Goal: Task Accomplishment & Management: Use online tool/utility

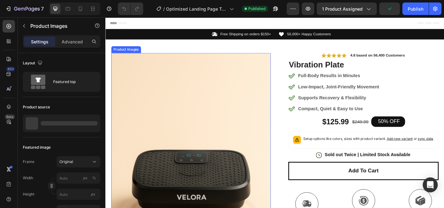
click at [163, 89] on img at bounding box center [200, 189] width 177 height 265
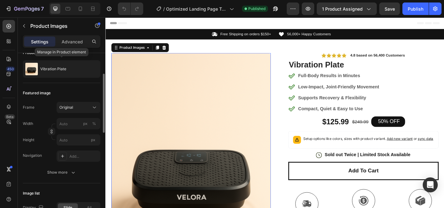
scroll to position [56, 0]
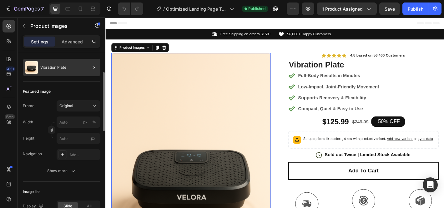
click at [89, 69] on div at bounding box center [92, 68] width 18 height 18
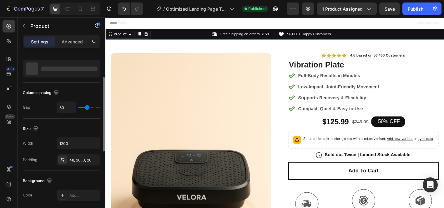
scroll to position [0, 0]
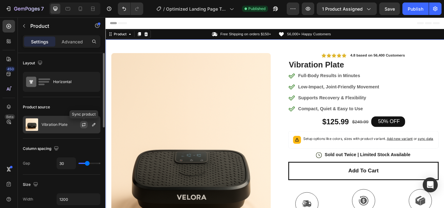
click at [84, 126] on icon "button" at bounding box center [83, 124] width 5 height 5
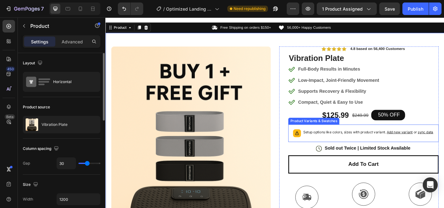
scroll to position [8, 0]
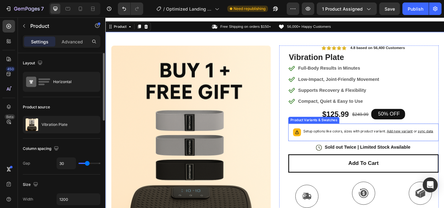
click at [350, 149] on div "Setup options like colors, sizes with product variant. Add new variant or sync …" at bounding box center [396, 144] width 144 height 9
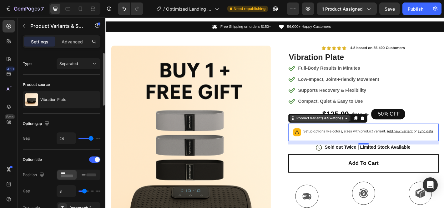
click at [352, 132] on div "Product Variants & Swatches" at bounding box center [342, 129] width 67 height 8
click at [343, 149] on div "Setup options like colors, sizes with product variant. Add new variant or sync …" at bounding box center [396, 144] width 144 height 9
click at [429, 144] on span "Add new variant" at bounding box center [431, 143] width 29 height 5
click at [431, 106] on div "Full-Body Results in Minutes Low-Impact, Joint-Friendly Movement Supports Recov…" at bounding box center [391, 92] width 167 height 46
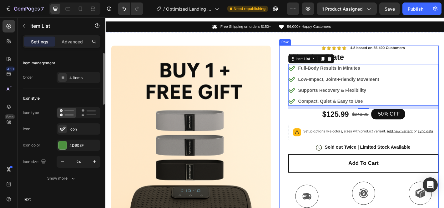
click at [303, 126] on div "Icon Icon Icon Icon Icon Icon List 4.8 based on 56,400 Customers Text Block Row…" at bounding box center [386, 181] width 177 height 267
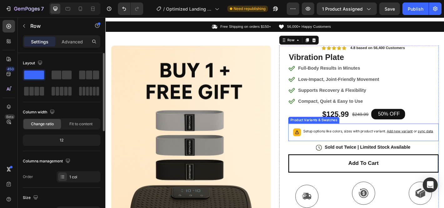
click at [353, 133] on div "Product Variants & Swatches" at bounding box center [336, 132] width 57 height 8
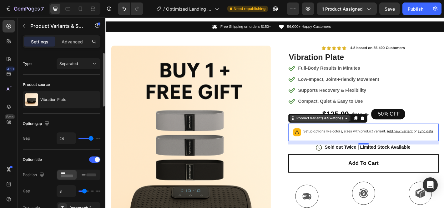
click at [360, 130] on div "Product Variants & Swatches" at bounding box center [343, 129] width 54 height 6
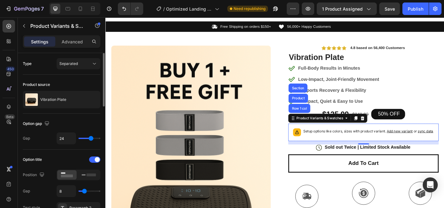
click at [364, 147] on p "Setup options like colors, sizes with product variant. Add new variant or sync …" at bounding box center [396, 143] width 144 height 6
click at [444, 101] on div "Full-Body Results in Minutes Low-Impact, Joint-Friendly Movement Supports Recov…" at bounding box center [391, 92] width 167 height 46
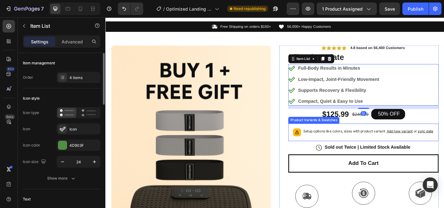
click at [343, 147] on p "Setup options like colors, sizes with product variant. Add new variant or sync …" at bounding box center [396, 143] width 144 height 6
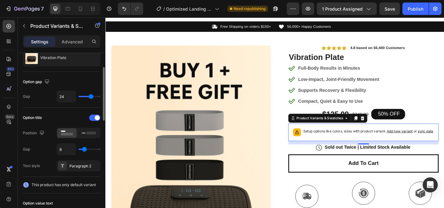
scroll to position [43, 0]
click at [83, 135] on icon at bounding box center [89, 132] width 14 height 7
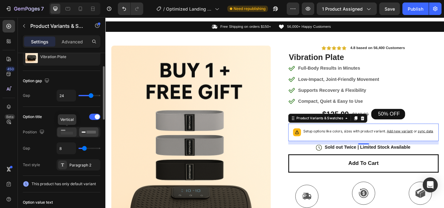
click at [69, 134] on rect at bounding box center [67, 133] width 12 height 3
click at [85, 134] on icon at bounding box center [89, 132] width 14 height 7
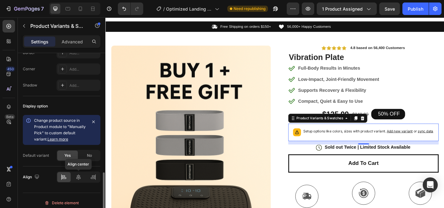
scroll to position [381, 0]
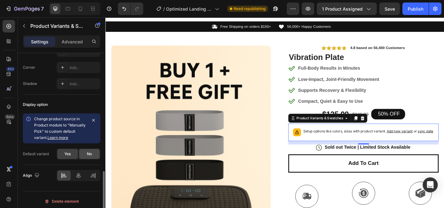
click at [91, 155] on span "No" at bounding box center [89, 154] width 5 height 6
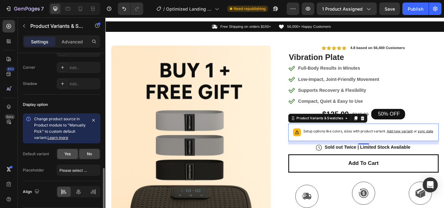
click at [70, 156] on span "Yes" at bounding box center [67, 154] width 6 height 6
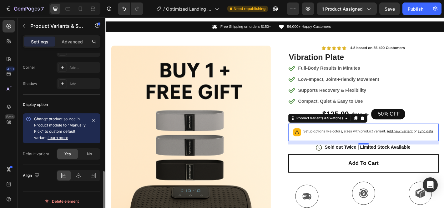
scroll to position [384, 0]
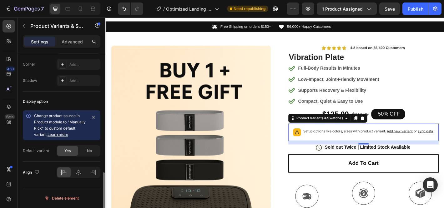
click at [60, 135] on link "Learn more" at bounding box center [58, 134] width 21 height 5
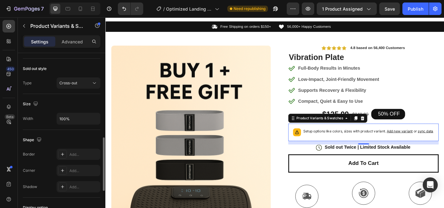
scroll to position [275, 0]
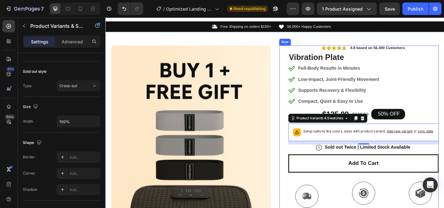
click at [444, 124] on div "Icon Icon Icon Icon Icon Icon List 4.8 based on 56,400 Customers Text Block Row…" at bounding box center [391, 181] width 167 height 267
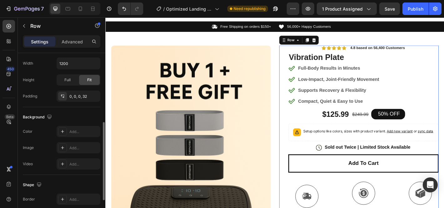
scroll to position [150, 0]
click at [8, 29] on div at bounding box center [9, 26] width 13 height 13
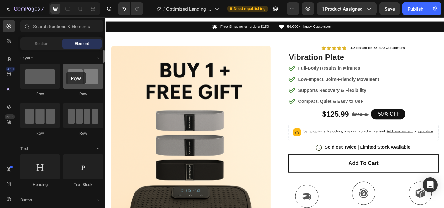
drag, startPoint x: 84, startPoint y: 81, endPoint x: 67, endPoint y: 72, distance: 20.3
click at [66, 72] on div at bounding box center [83, 76] width 39 height 25
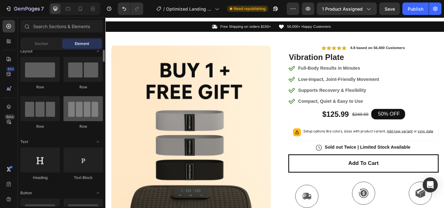
scroll to position [6, 0]
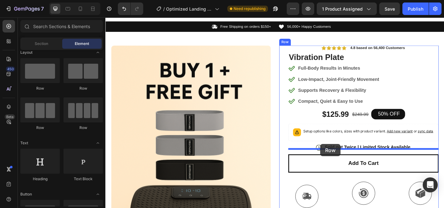
drag, startPoint x: 150, startPoint y: 131, endPoint x: 343, endPoint y: 158, distance: 195.2
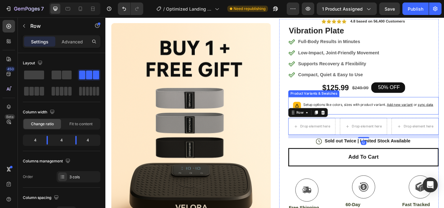
scroll to position [38, 0]
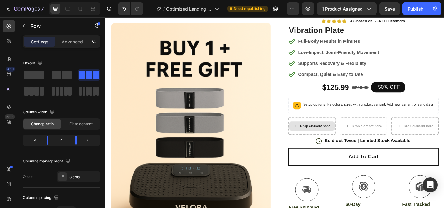
click at [331, 140] on div "Drop element here" at bounding box center [337, 137] width 33 height 5
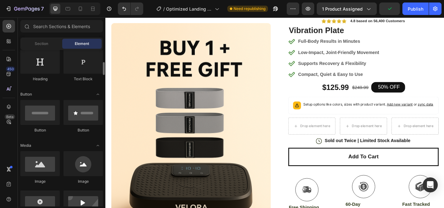
scroll to position [109, 0]
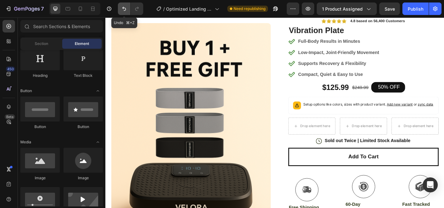
click at [125, 9] on icon "Undo/Redo" at bounding box center [124, 9] width 6 height 6
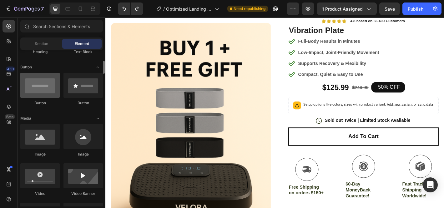
scroll to position [137, 0]
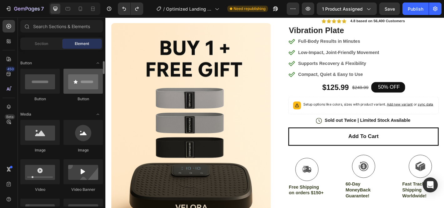
click at [81, 87] on div at bounding box center [83, 81] width 39 height 25
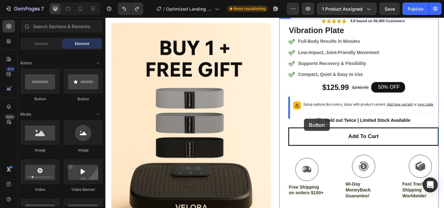
drag, startPoint x: 182, startPoint y: 100, endPoint x: 326, endPoint y: 130, distance: 146.8
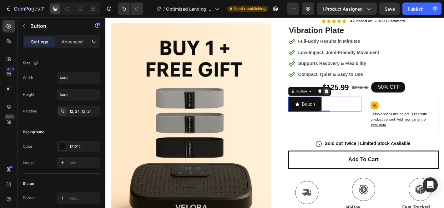
click at [352, 101] on icon at bounding box center [350, 99] width 4 height 4
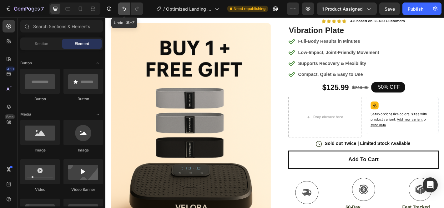
click at [123, 9] on icon "Undo/Redo" at bounding box center [124, 9] width 6 height 6
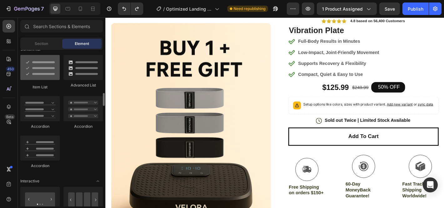
scroll to position [503, 0]
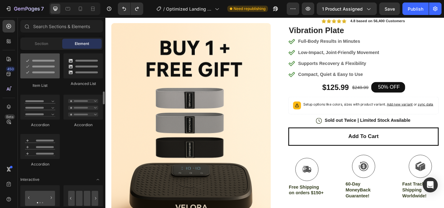
click at [46, 77] on div at bounding box center [39, 65] width 39 height 25
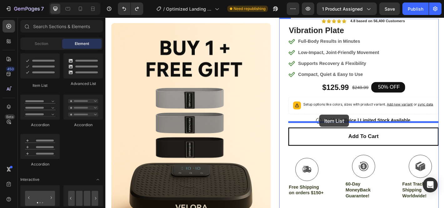
drag, startPoint x: 144, startPoint y: 85, endPoint x: 343, endPoint y: 125, distance: 202.9
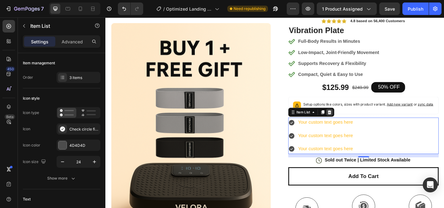
click at [354, 125] on icon at bounding box center [353, 122] width 5 height 5
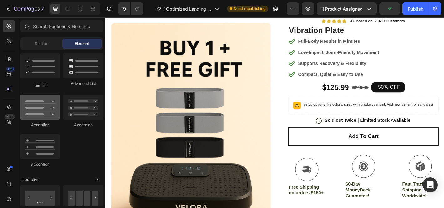
click at [48, 109] on div at bounding box center [39, 107] width 39 height 25
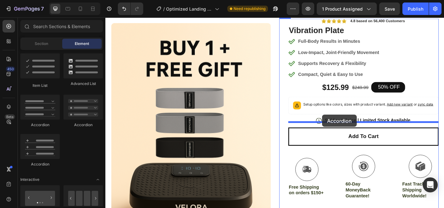
drag, startPoint x: 153, startPoint y: 126, endPoint x: 345, endPoint y: 125, distance: 192.4
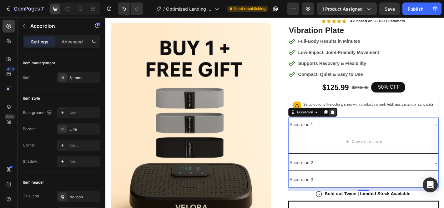
click at [357, 125] on icon at bounding box center [356, 122] width 5 height 5
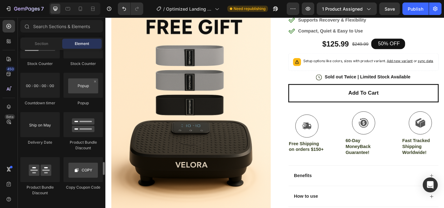
scroll to position [1318, 0]
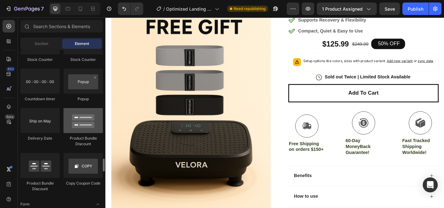
click at [80, 123] on div at bounding box center [83, 120] width 39 height 25
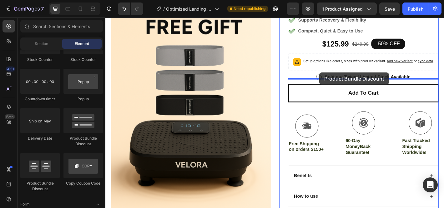
drag, startPoint x: 186, startPoint y: 141, endPoint x: 343, endPoint y: 79, distance: 168.9
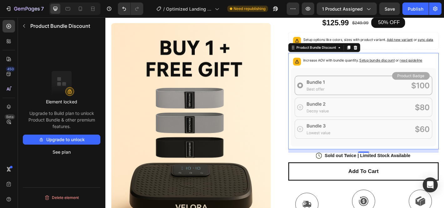
scroll to position [110, 0]
click at [374, 92] on icon at bounding box center [391, 117] width 161 height 87
click at [384, 53] on icon at bounding box center [382, 50] width 5 height 5
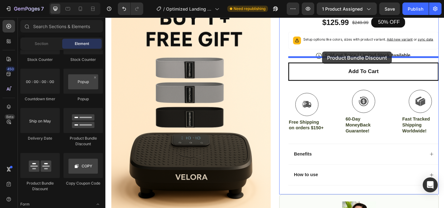
drag, startPoint x: 147, startPoint y: 186, endPoint x: 346, endPoint y: 55, distance: 237.4
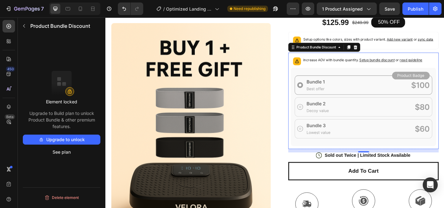
click at [71, 142] on button "Upgrade to unlock" at bounding box center [62, 140] width 78 height 10
click at [385, 53] on icon at bounding box center [382, 50] width 5 height 5
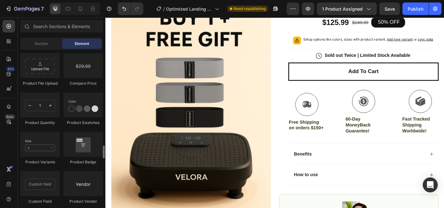
scroll to position [1084, 0]
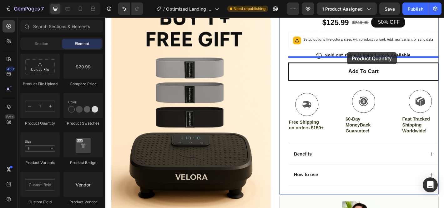
drag, startPoint x: 143, startPoint y: 121, endPoint x: 373, endPoint y: 56, distance: 238.7
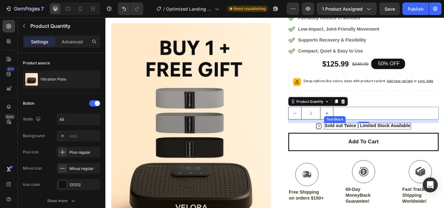
scroll to position [70, 0]
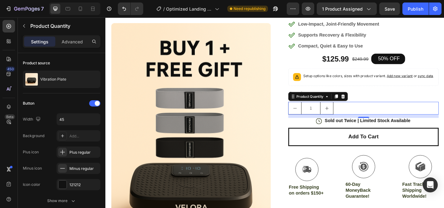
click at [375, 122] on div "1" at bounding box center [391, 118] width 167 height 14
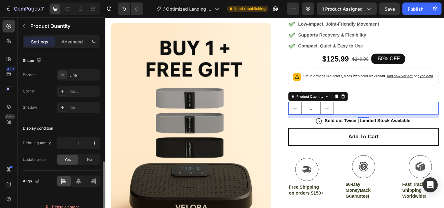
scroll to position [343, 0]
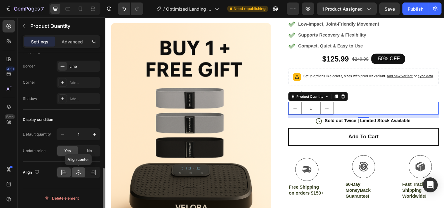
click at [78, 172] on icon at bounding box center [78, 173] width 6 height 6
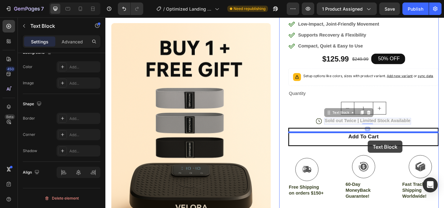
scroll to position [0, 0]
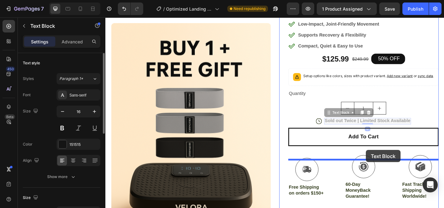
drag, startPoint x: 397, startPoint y: 136, endPoint x: 394, endPoint y: 165, distance: 28.9
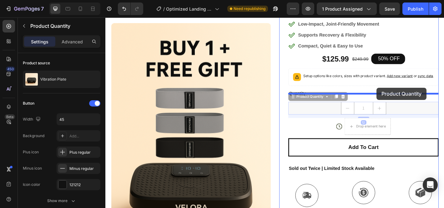
drag, startPoint x: 424, startPoint y: 121, endPoint x: 406, endPoint y: 95, distance: 31.5
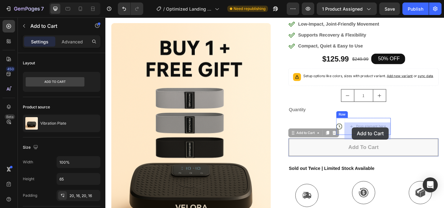
drag, startPoint x: 415, startPoint y: 160, endPoint x: 378, endPoint y: 139, distance: 42.9
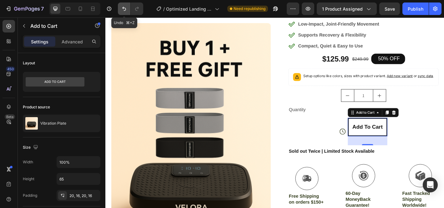
click at [121, 8] on icon "Undo/Redo" at bounding box center [124, 9] width 6 height 6
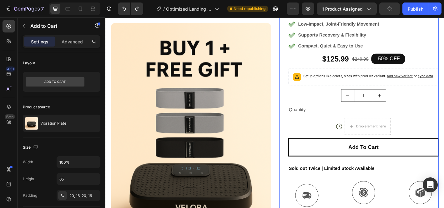
click at [352, 140] on div "Icon Icon Icon Icon Icon Icon List 4.8 based on 56,400 Customers Text Block Row…" at bounding box center [391, 151] width 167 height 328
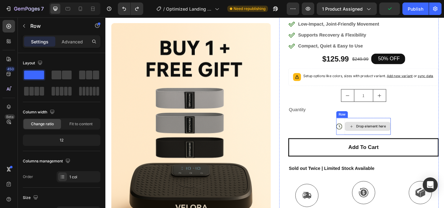
click at [390, 136] on div "Drop element here" at bounding box center [395, 138] width 51 height 19
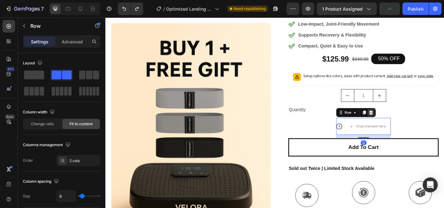
click at [401, 125] on icon at bounding box center [400, 123] width 4 height 4
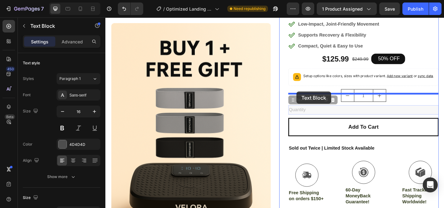
drag, startPoint x: 320, startPoint y: 125, endPoint x: 317, endPoint y: 100, distance: 25.2
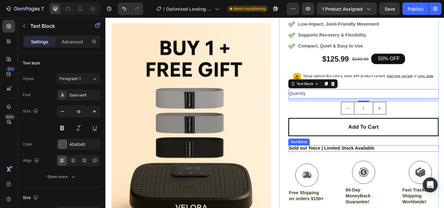
click at [377, 166] on p "Sold out Twice | Limited Stock Available" at bounding box center [390, 162] width 165 height 7
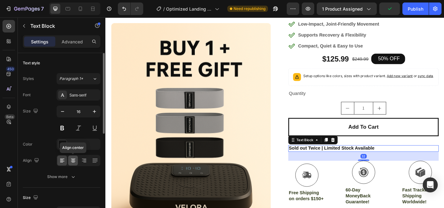
click at [72, 160] on icon at bounding box center [73, 160] width 3 height 1
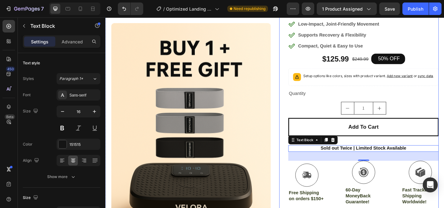
click at [444, 112] on div "Icon Icon Icon Icon Icon Icon List 4.8 based on 56,400 Customers Text Block Row…" at bounding box center [391, 139] width 167 height 305
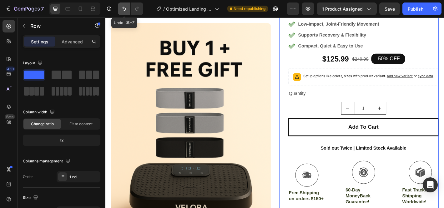
click at [121, 8] on icon "Undo/Redo" at bounding box center [124, 9] width 6 height 6
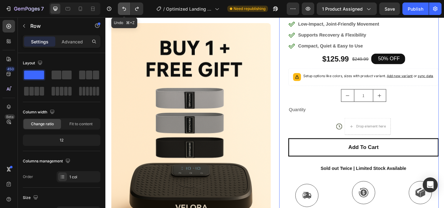
click at [121, 8] on icon "Undo/Redo" at bounding box center [124, 9] width 6 height 6
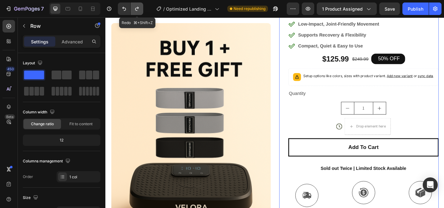
click at [141, 11] on button "Undo/Redo" at bounding box center [137, 9] width 13 height 13
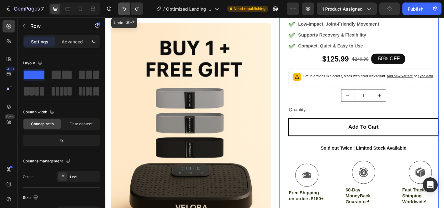
drag, startPoint x: 124, startPoint y: 9, endPoint x: 180, endPoint y: 66, distance: 79.9
click at [124, 9] on icon "Undo/Redo" at bounding box center [124, 9] width 6 height 6
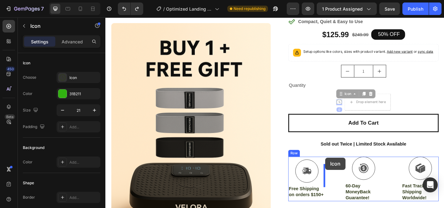
scroll to position [103, 0]
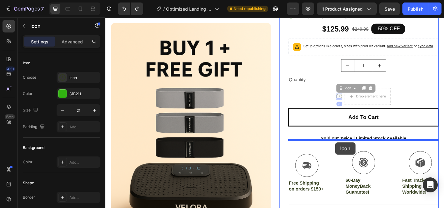
drag, startPoint x: 363, startPoint y: 144, endPoint x: 360, endPoint y: 156, distance: 12.1
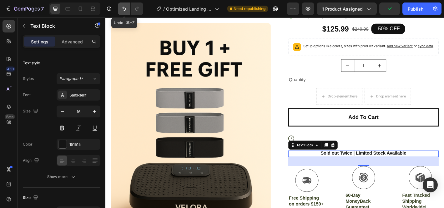
click at [122, 10] on icon "Undo/Redo" at bounding box center [124, 9] width 6 height 6
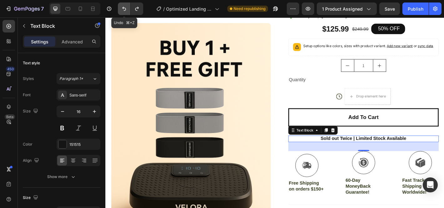
click at [122, 10] on icon "Undo/Redo" at bounding box center [124, 9] width 6 height 6
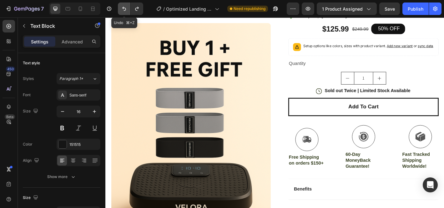
click at [122, 10] on icon "Undo/Redo" at bounding box center [124, 9] width 6 height 6
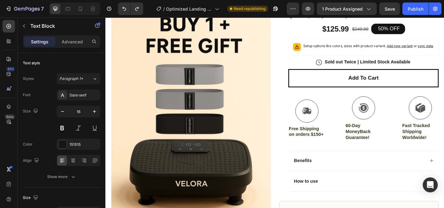
click at [359, 70] on p "Sold out Twice | Limited Stock Available" at bounding box center [395, 67] width 95 height 7
click at [341, 71] on icon at bounding box center [341, 67] width 7 height 7
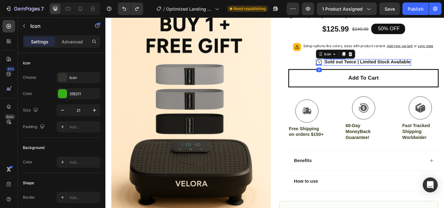
click at [355, 70] on p "Sold out Twice | Limited Stock Available" at bounding box center [395, 67] width 95 height 7
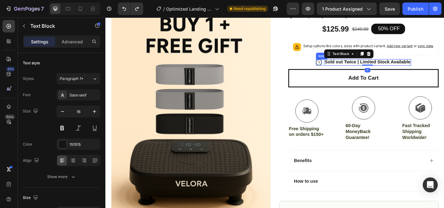
click at [343, 71] on icon at bounding box center [341, 67] width 7 height 7
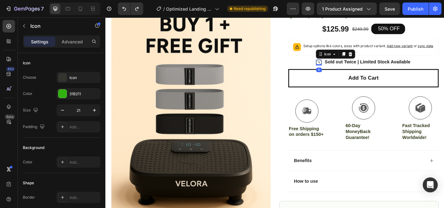
click at [324, 73] on div "Icon Icon Icon Icon Icon Icon List 4.8 based on 56,400 Customers Text Block Row…" at bounding box center [391, 87] width 167 height 267
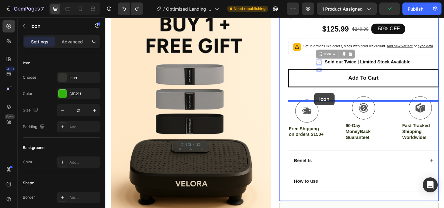
drag, startPoint x: 343, startPoint y: 70, endPoint x: 337, endPoint y: 101, distance: 30.9
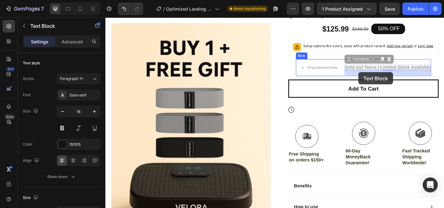
drag, startPoint x: 399, startPoint y: 79, endPoint x: 386, endPoint y: 78, distance: 13.1
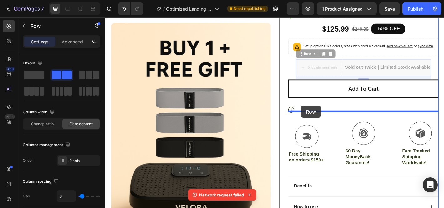
drag, startPoint x: 325, startPoint y: 65, endPoint x: 322, endPoint y: 115, distance: 49.8
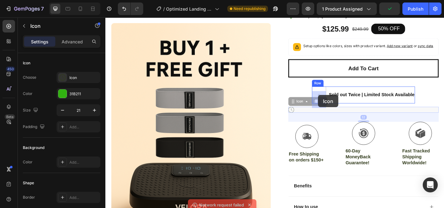
drag, startPoint x: 312, startPoint y: 125, endPoint x: 341, endPoint y: 104, distance: 36.2
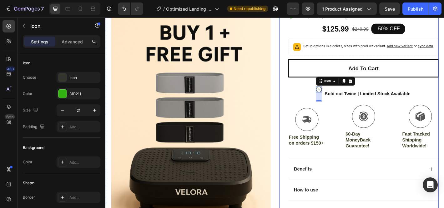
click at [444, 94] on div "Add to cart Add to Cart" at bounding box center [391, 79] width 167 height 30
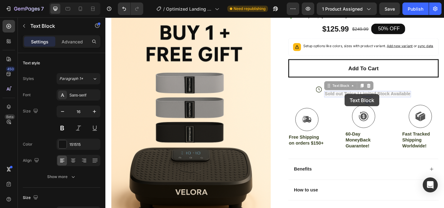
drag, startPoint x: 365, startPoint y: 109, endPoint x: 372, endPoint y: 100, distance: 11.1
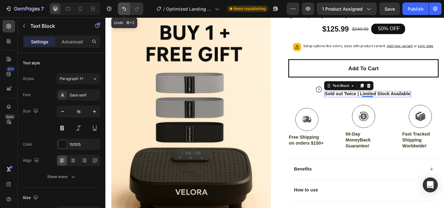
click at [125, 7] on icon "Undo/Redo" at bounding box center [124, 9] width 6 height 6
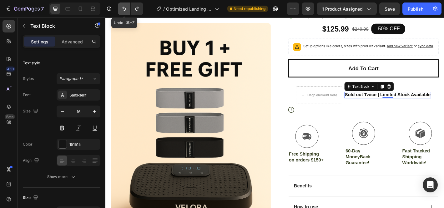
click at [125, 7] on icon "Undo/Redo" at bounding box center [124, 9] width 6 height 6
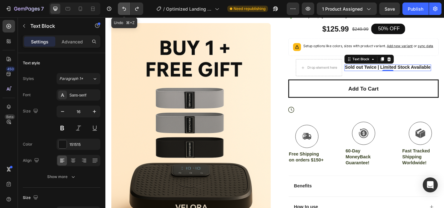
click at [125, 7] on icon "Undo/Redo" at bounding box center [124, 9] width 6 height 6
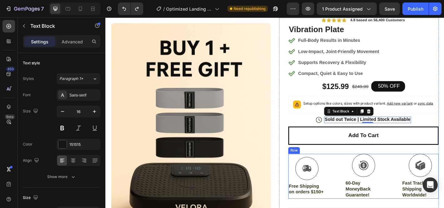
scroll to position [39, 0]
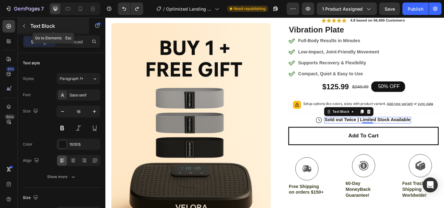
click at [24, 25] on icon "button" at bounding box center [24, 25] width 2 height 3
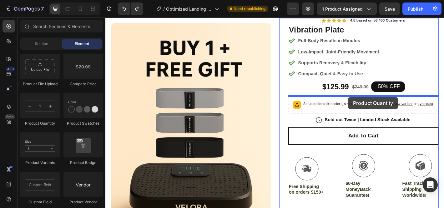
drag, startPoint x: 159, startPoint y: 115, endPoint x: 374, endPoint y: 106, distance: 216.0
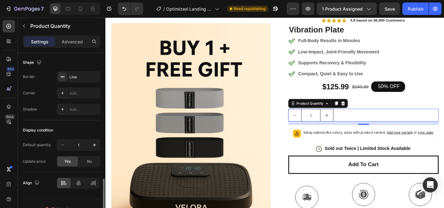
scroll to position [343, 0]
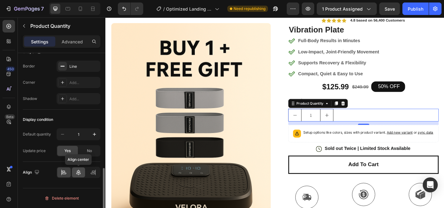
click at [77, 173] on icon at bounding box center [78, 173] width 4 height 6
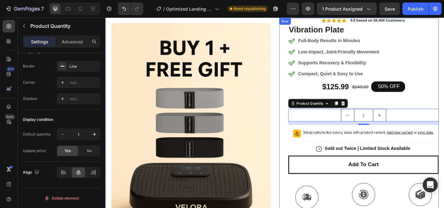
click at [444, 103] on div "Icon Icon Icon Icon Icon Icon List 4.8 based on 56,400 Customers Text Block Row…" at bounding box center [391, 167] width 167 height 299
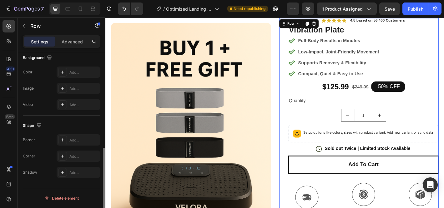
scroll to position [0, 0]
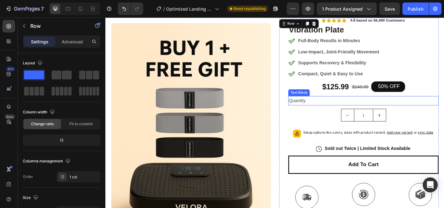
click at [322, 109] on div "Quantity" at bounding box center [391, 110] width 167 height 10
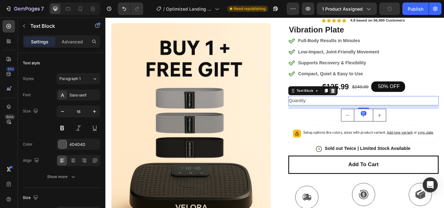
click at [358, 101] on icon at bounding box center [357, 99] width 4 height 4
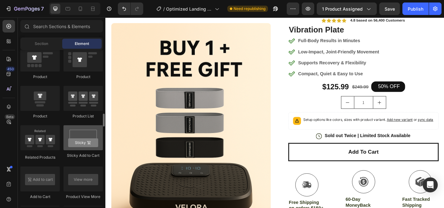
scroll to position [801, 0]
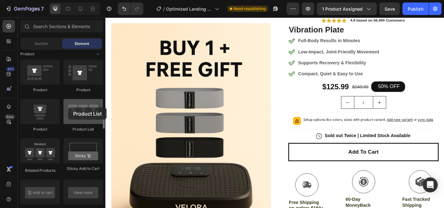
drag, startPoint x: 83, startPoint y: 111, endPoint x: 72, endPoint y: 107, distance: 12.1
click at [72, 107] on div at bounding box center [83, 111] width 39 height 25
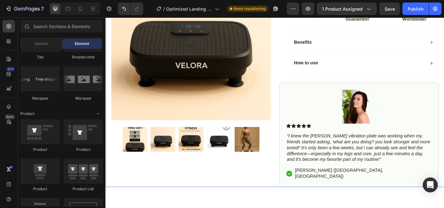
scroll to position [255, 0]
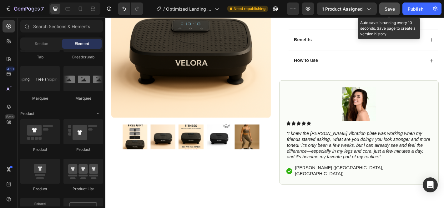
click at [390, 11] on span "Save" at bounding box center [390, 8] width 10 height 5
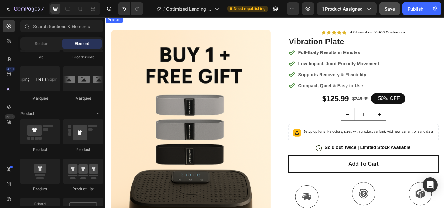
scroll to position [14, 0]
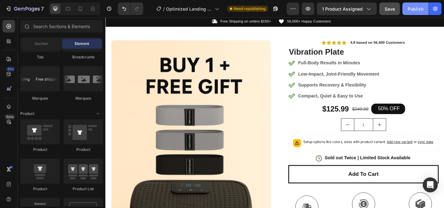
click at [414, 9] on div "Publish" at bounding box center [416, 9] width 16 height 7
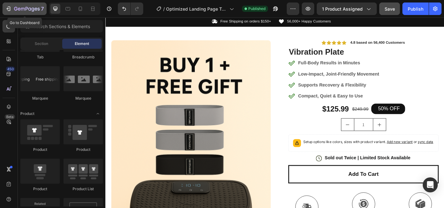
click at [8, 8] on icon "button" at bounding box center [8, 9] width 6 height 6
